Goal: Transaction & Acquisition: Book appointment/travel/reservation

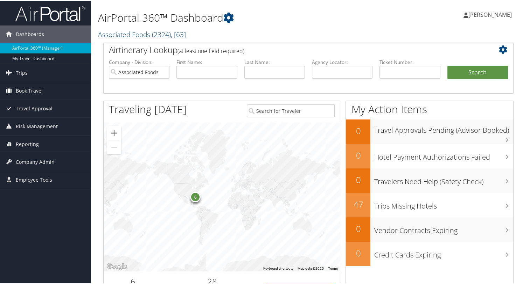
click at [30, 92] on span "Book Travel" at bounding box center [29, 90] width 27 height 17
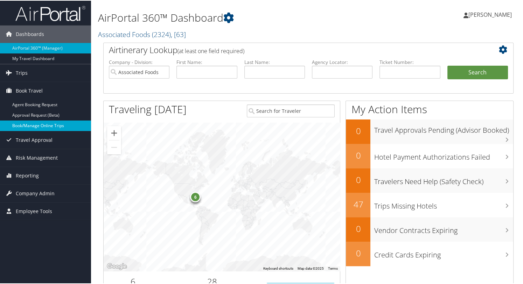
click at [28, 120] on link "Book/Manage Online Trips" at bounding box center [45, 125] width 91 height 10
